Goal: Browse casually

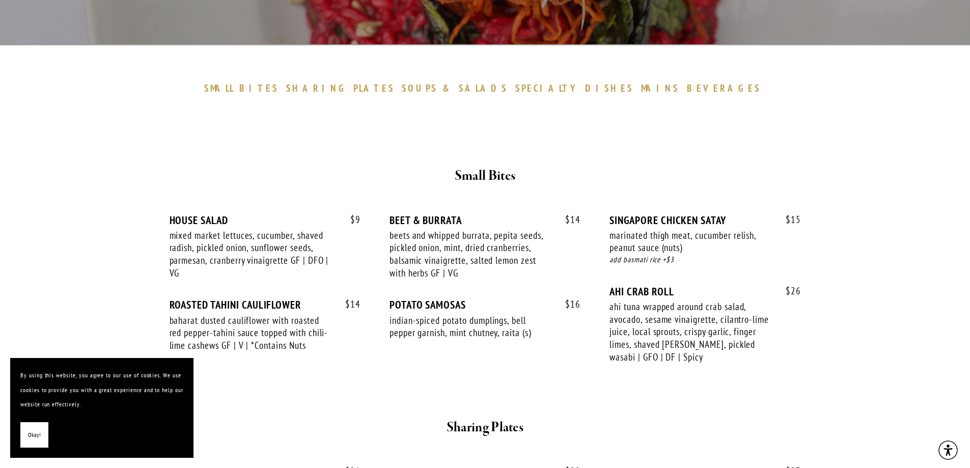
scroll to position [255, 0]
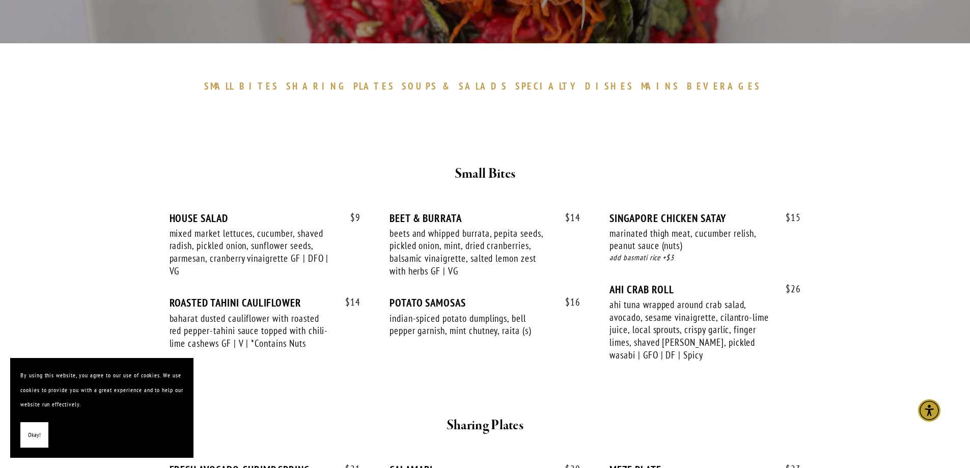
click at [37, 437] on span "Okay!" at bounding box center [34, 435] width 13 height 15
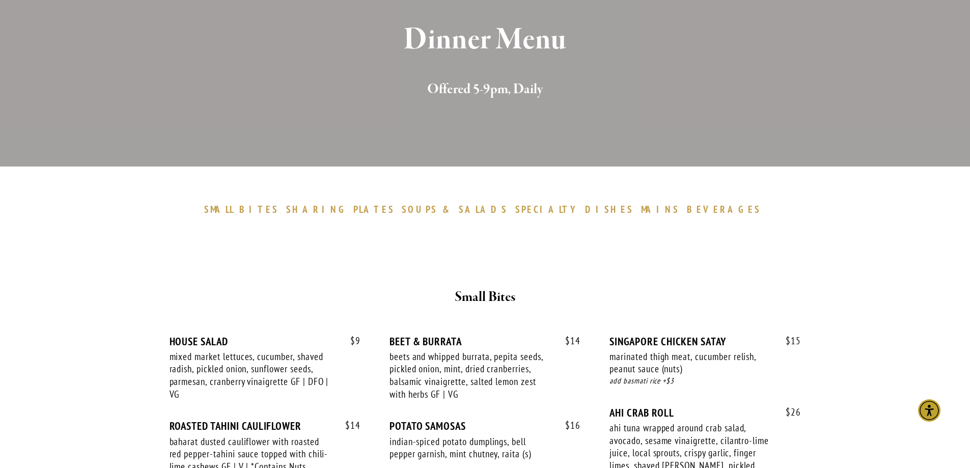
scroll to position [0, 0]
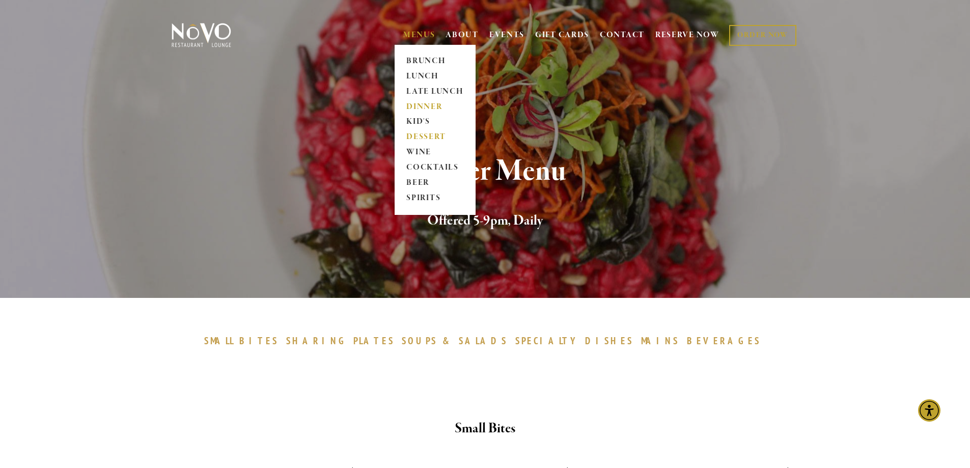
click at [409, 135] on link "DESSERT" at bounding box center [435, 137] width 64 height 15
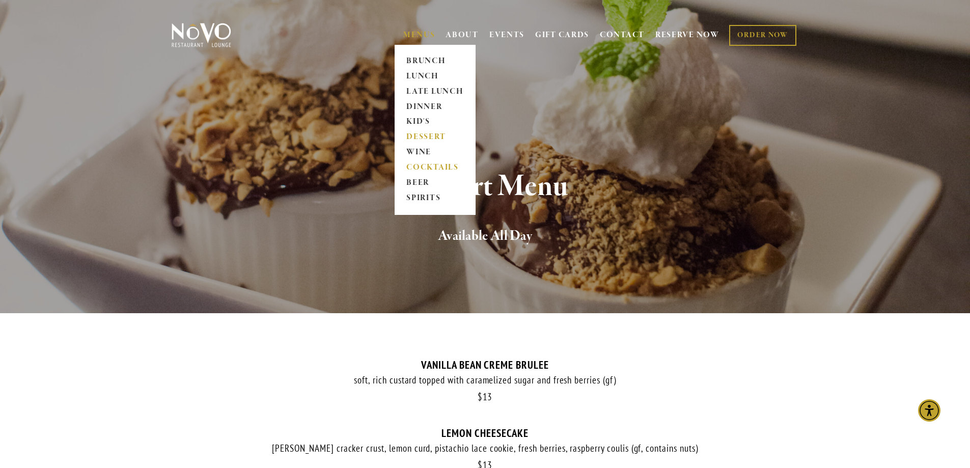
click at [418, 167] on link "COCKTAILS" at bounding box center [435, 167] width 64 height 15
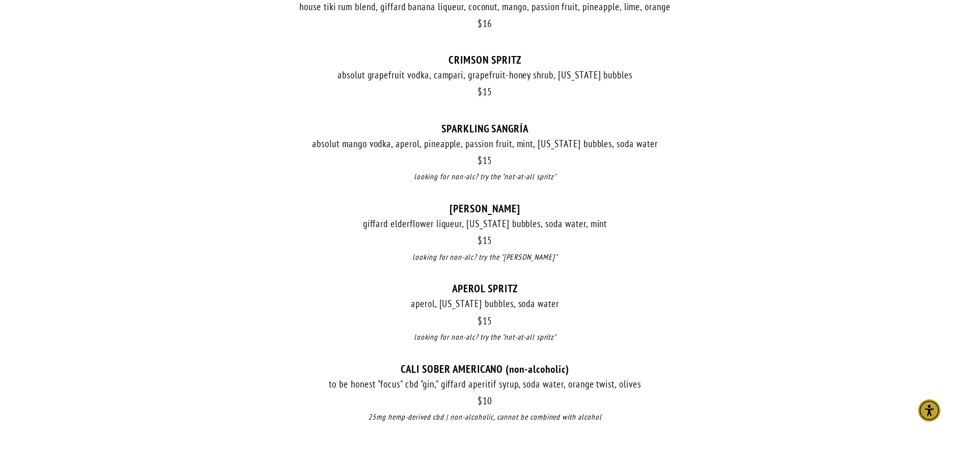
scroll to position [1069, 0]
